Goal: Find specific page/section: Find specific page/section

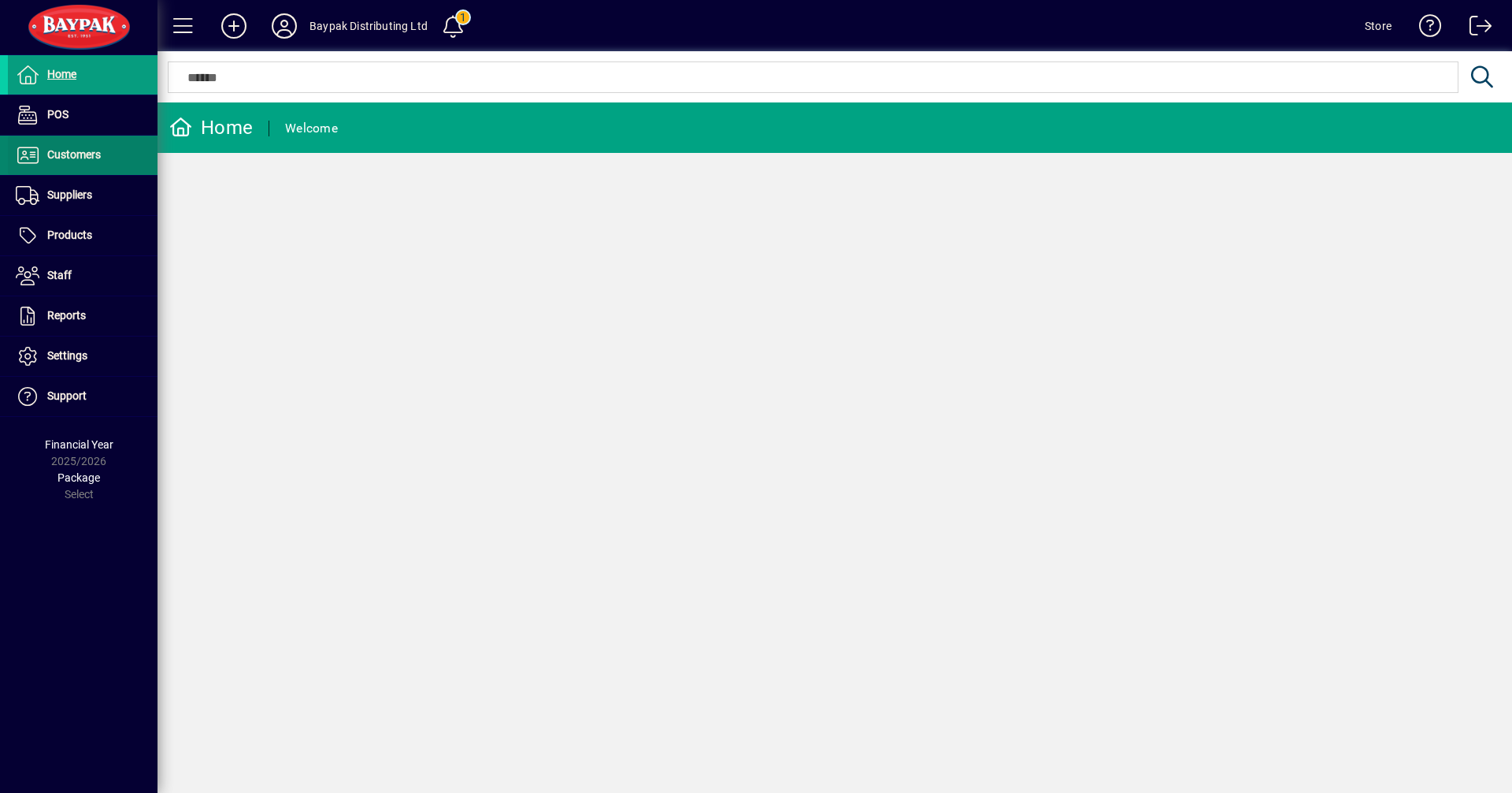
click at [63, 150] on span "Customers" at bounding box center [73, 154] width 54 height 13
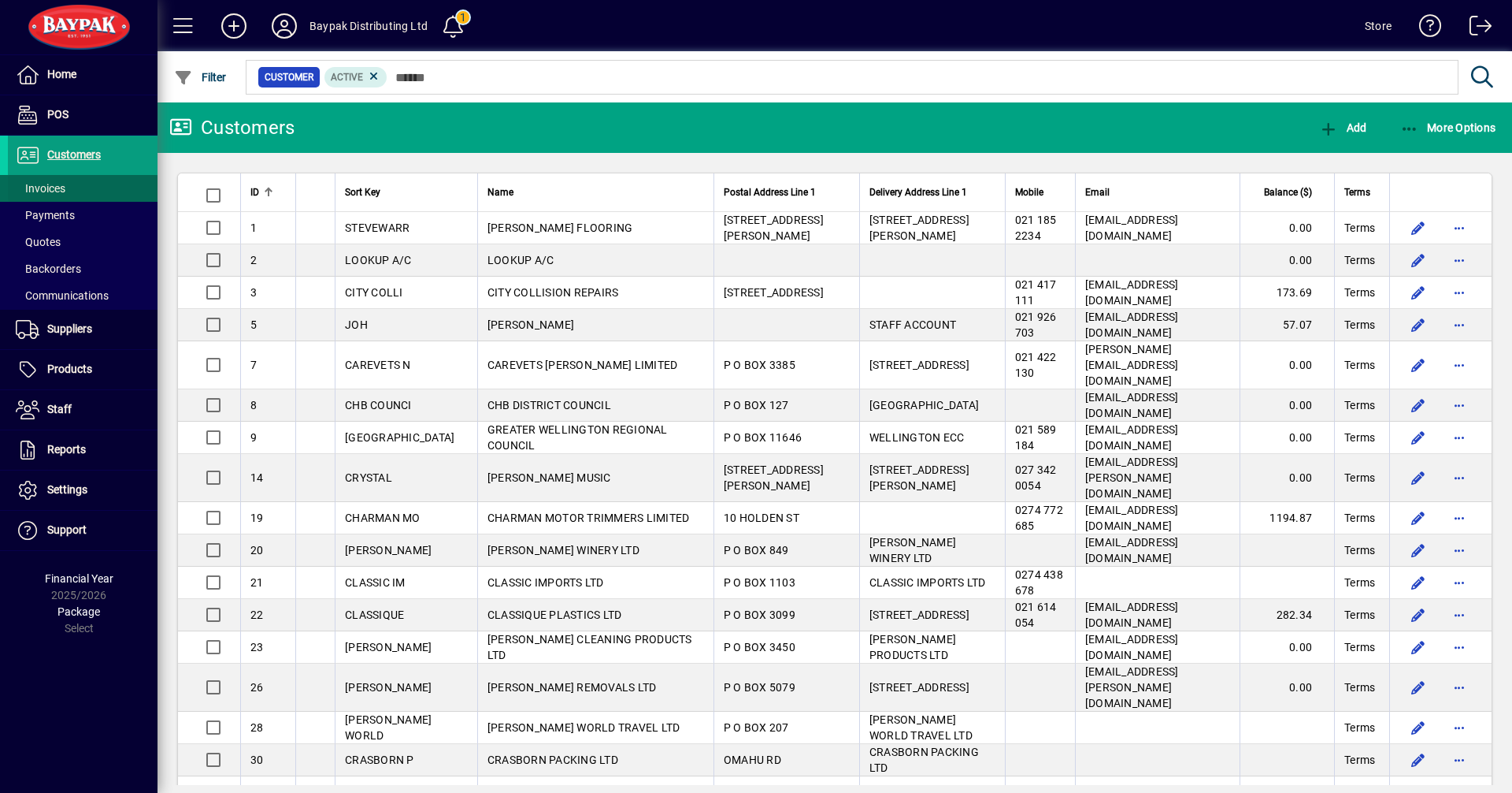
click at [56, 187] on span "Invoices" at bounding box center [40, 188] width 49 height 13
